Goal: Find specific page/section: Find specific page/section

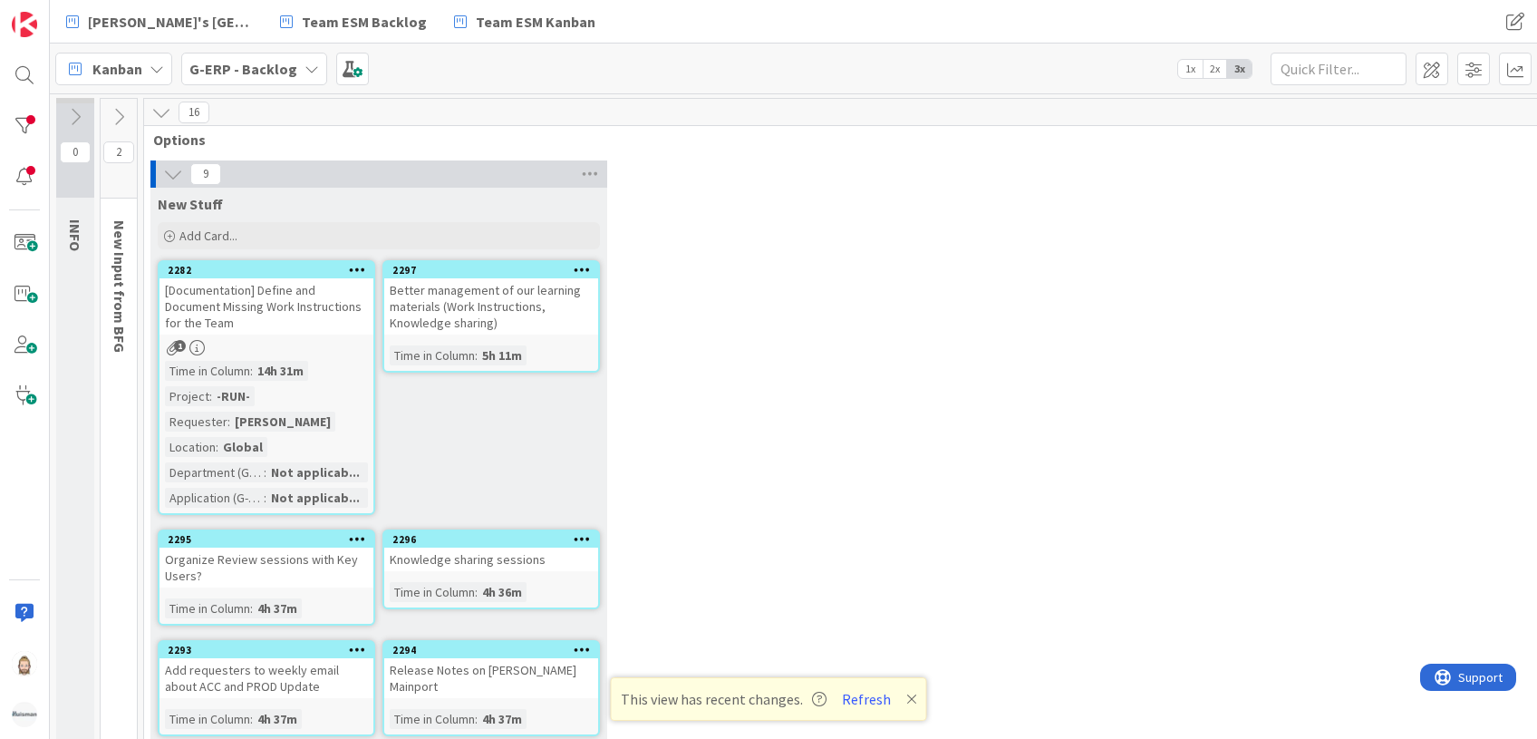
click at [256, 62] on b "G-ERP - Backlog" at bounding box center [243, 69] width 108 height 18
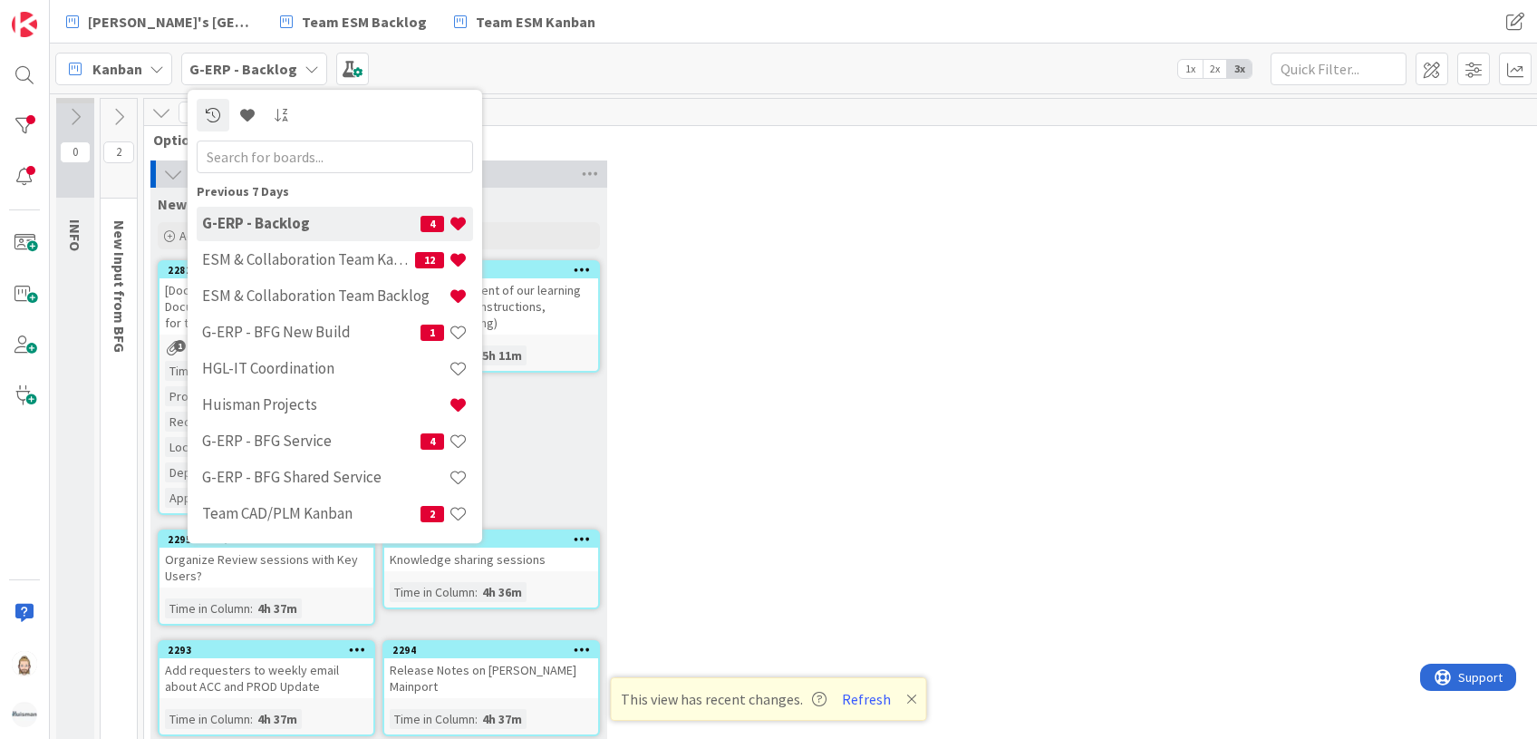
click at [150, 62] on icon at bounding box center [157, 69] width 15 height 15
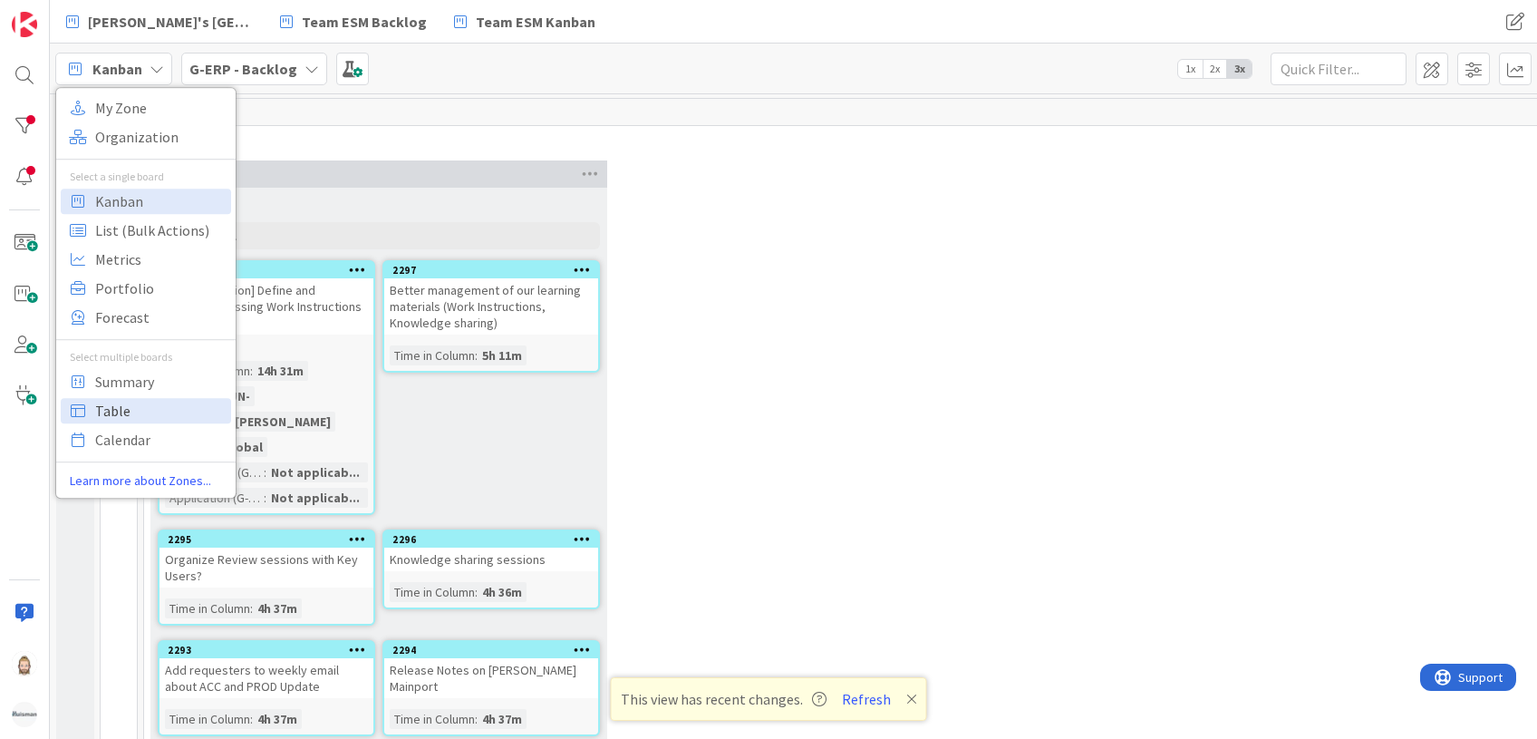
click at [145, 402] on span "Table" at bounding box center [160, 410] width 131 height 27
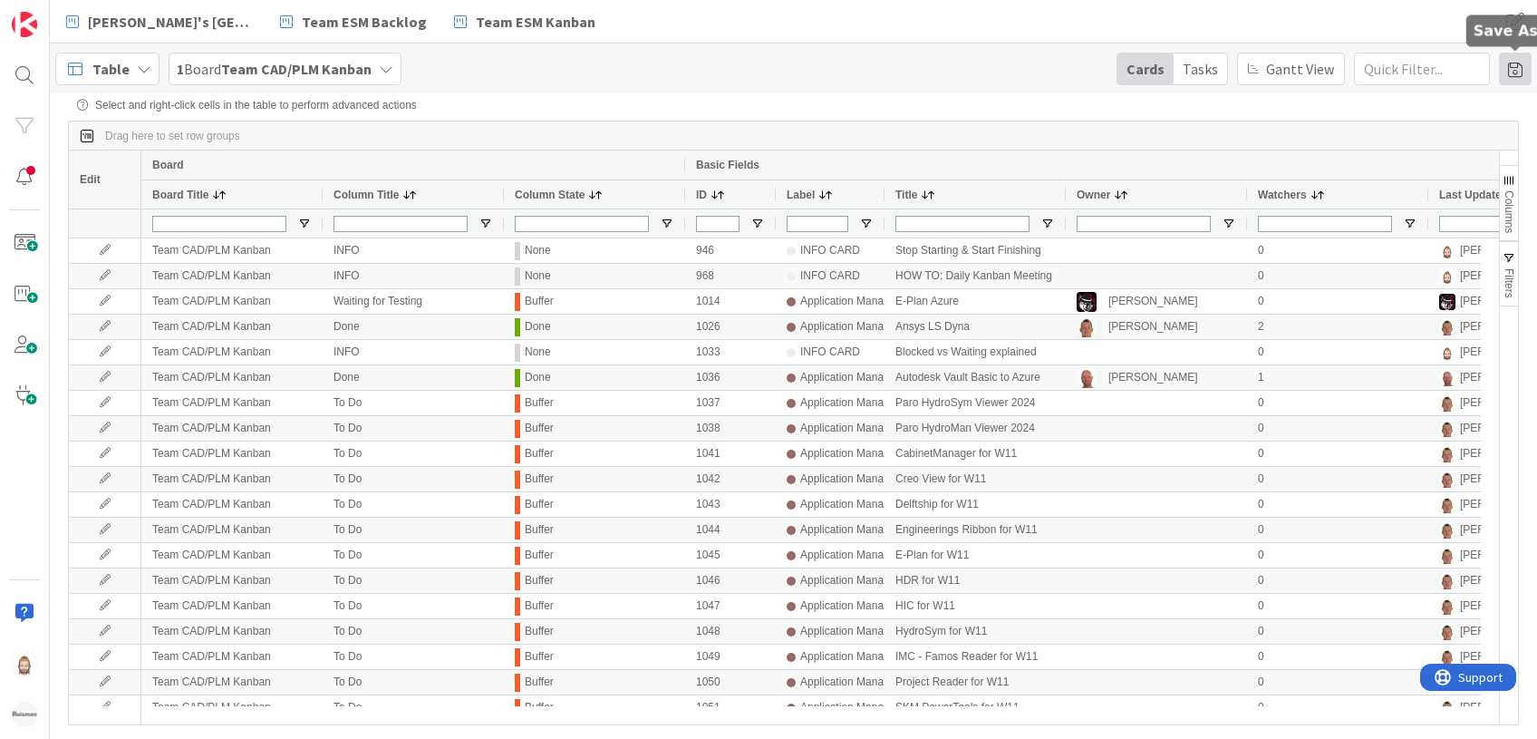
click at [1511, 73] on span at bounding box center [1515, 69] width 33 height 33
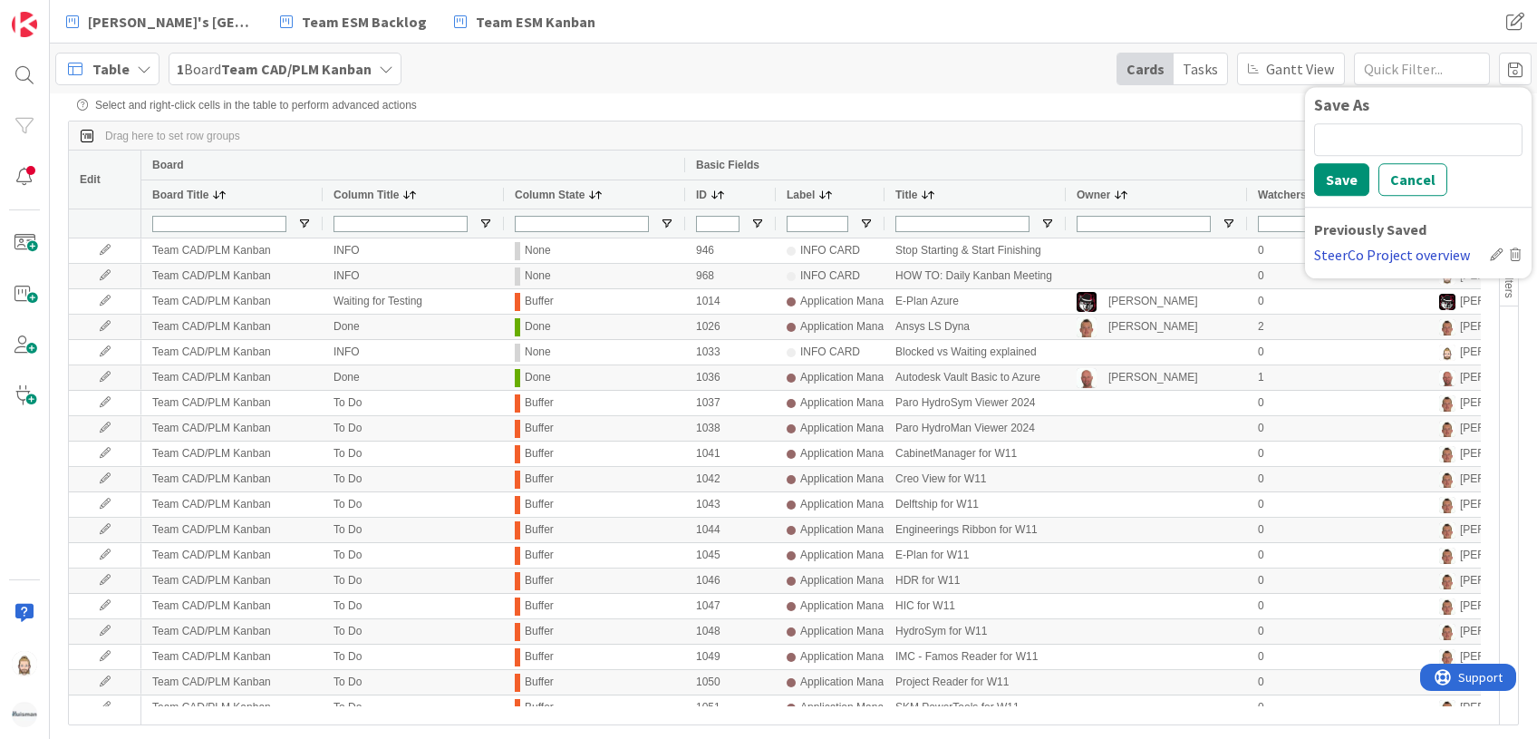
click at [1376, 251] on div "SteerCo Project overview" at bounding box center [1398, 255] width 169 height 22
type input "(1) In Progress"
type input "(0)"
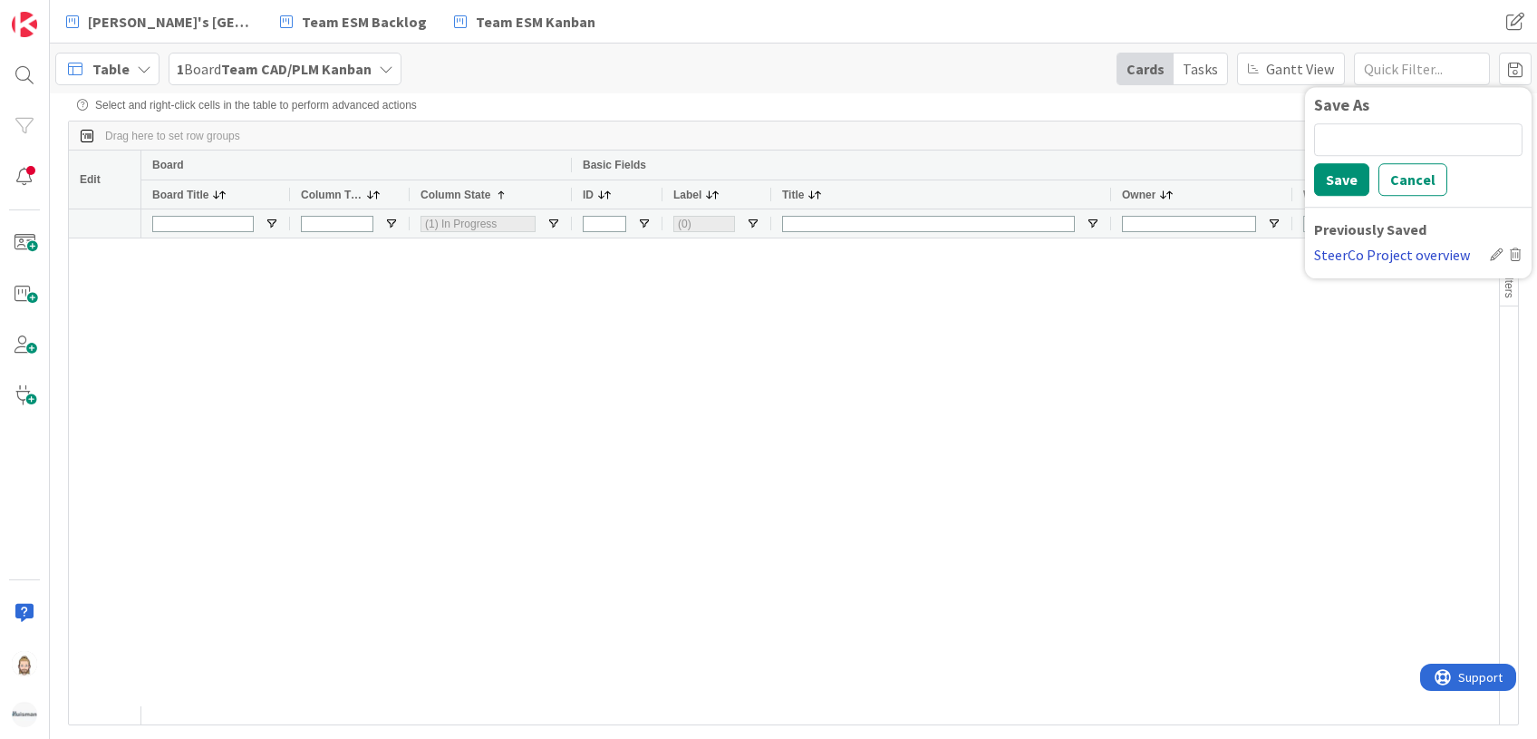
type input "(0)"
click at [1030, 90] on div "Table 1 Board Team CAD/PLM Kanban Cards Tasks [PERSON_NAME] View Save As Save C…" at bounding box center [793, 69] width 1487 height 50
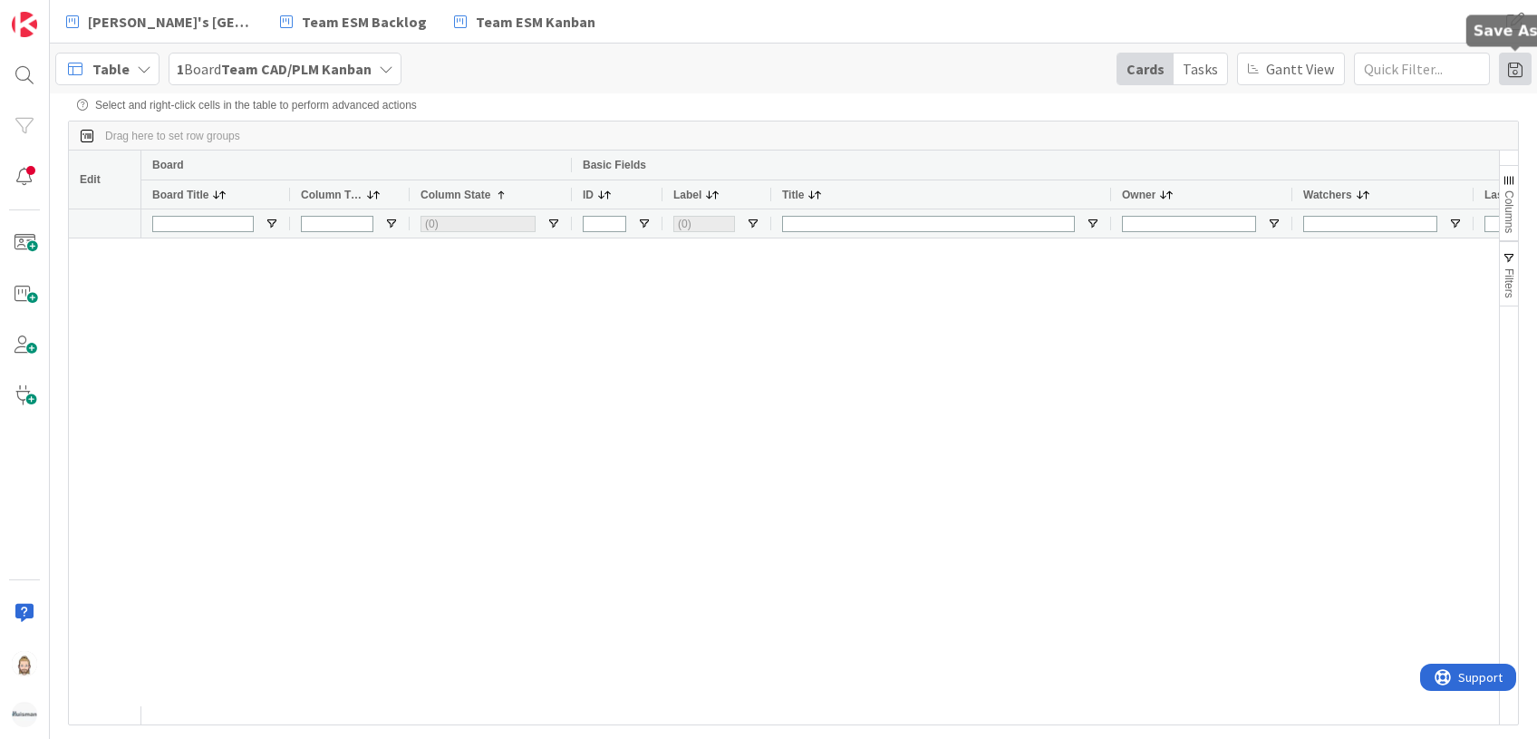
click at [1523, 61] on span at bounding box center [1515, 69] width 33 height 33
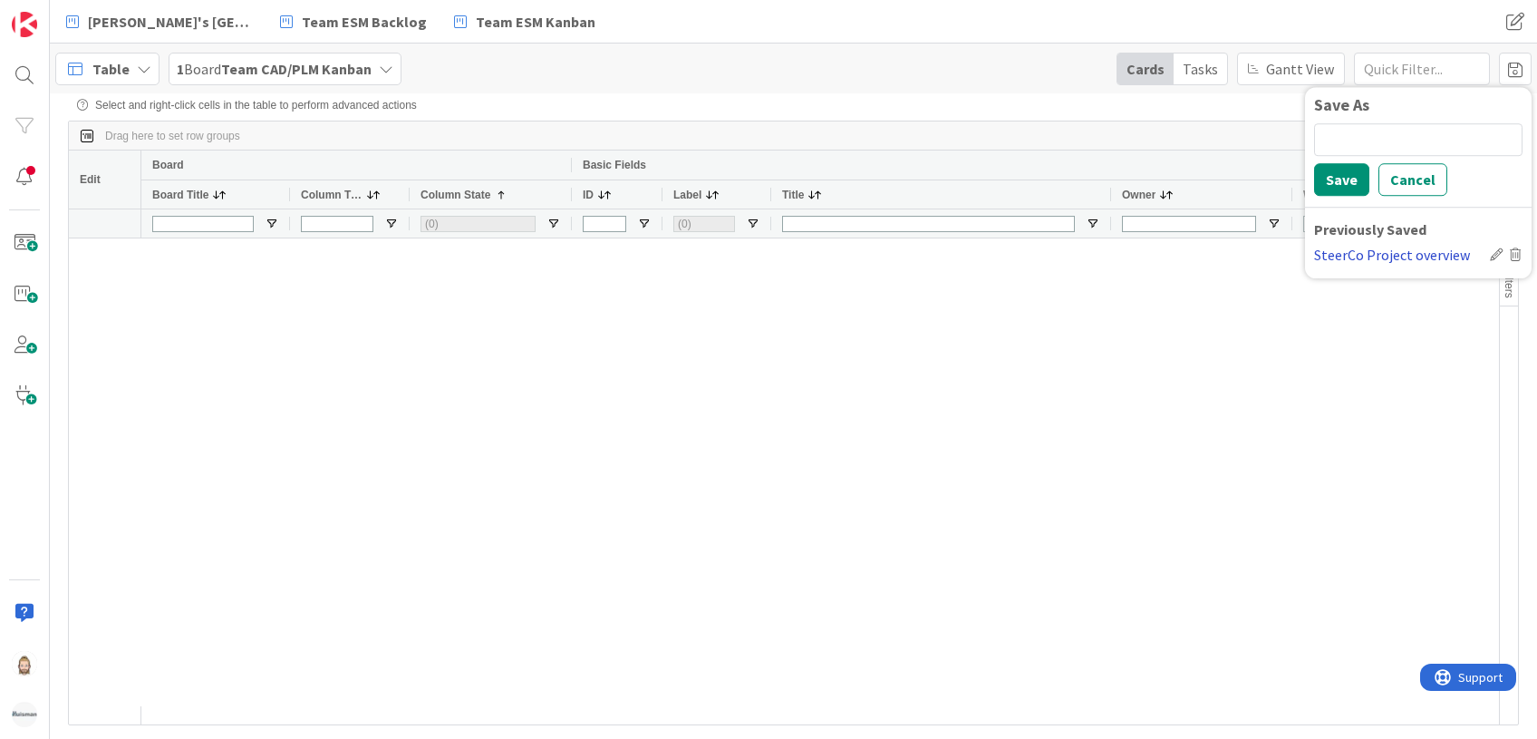
click at [1396, 256] on div "SteerCo Project overview" at bounding box center [1398, 255] width 169 height 22
click at [368, 71] on b "Team CAD/PLM Kanban" at bounding box center [296, 69] width 150 height 18
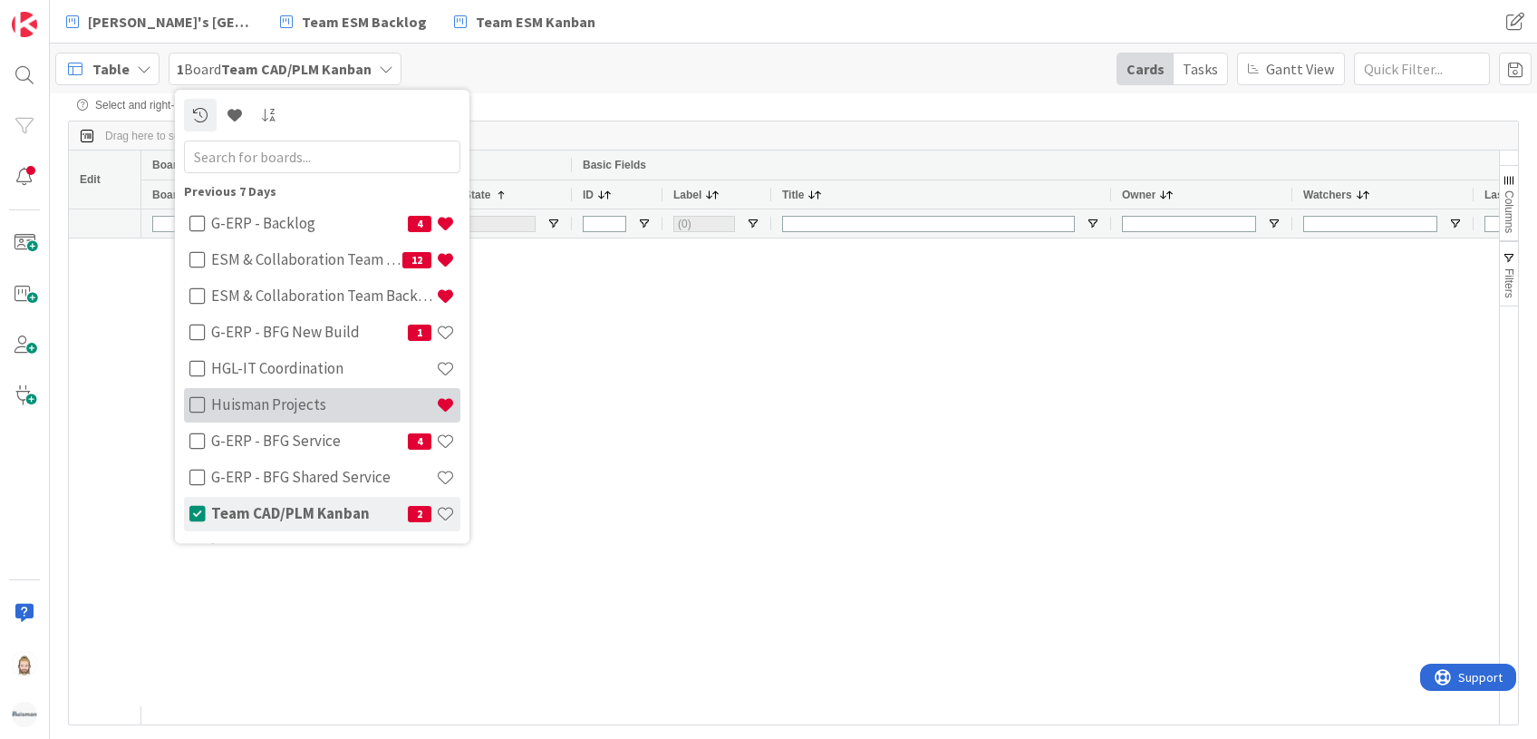
click at [189, 407] on icon at bounding box center [197, 405] width 16 height 18
click at [197, 518] on icon at bounding box center [197, 514] width 16 height 18
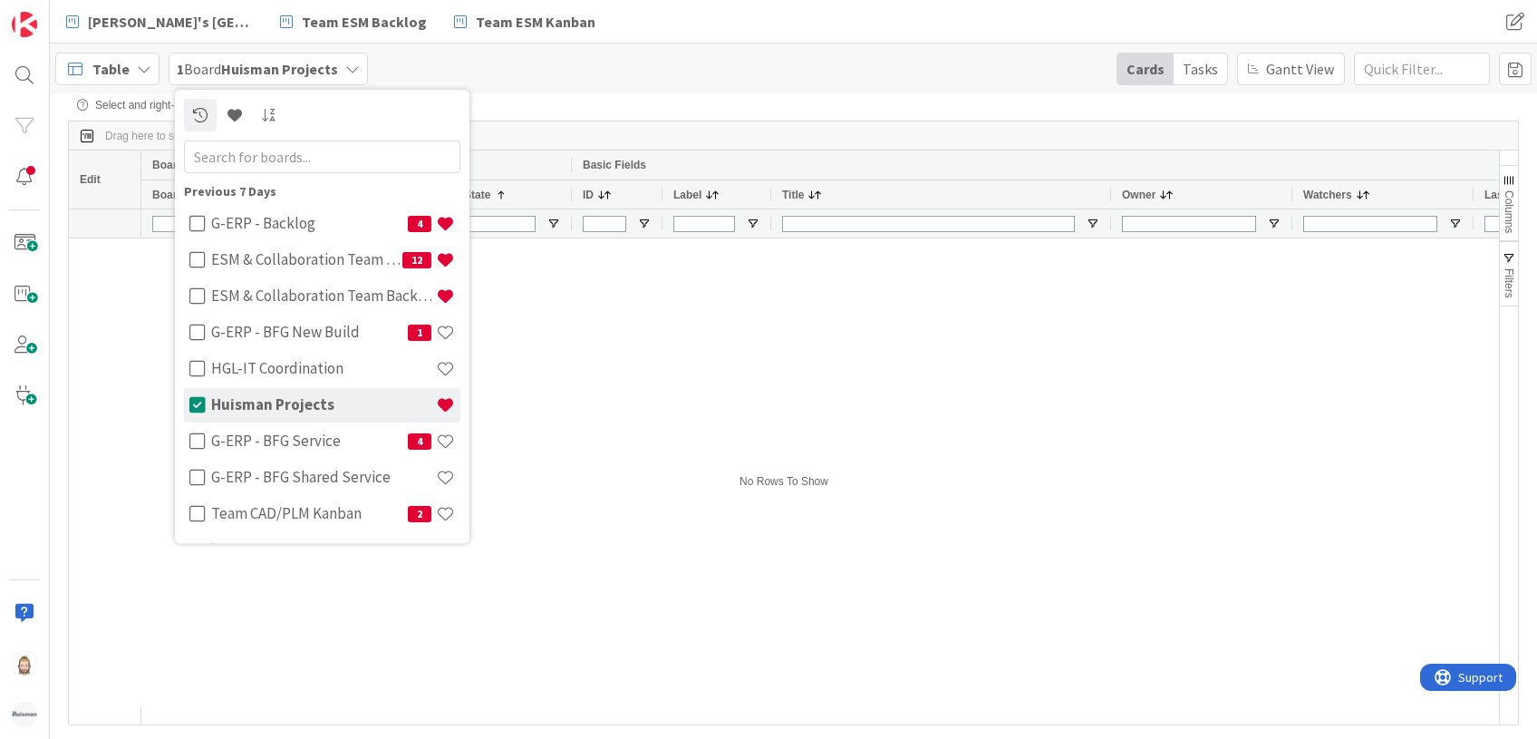
click at [724, 84] on div "Table 1 Board [PERSON_NAME] Projects Previous 7 Days G-ERP - Backlog 4 ESM & Co…" at bounding box center [793, 69] width 1487 height 50
